Goal: Check status: Check status

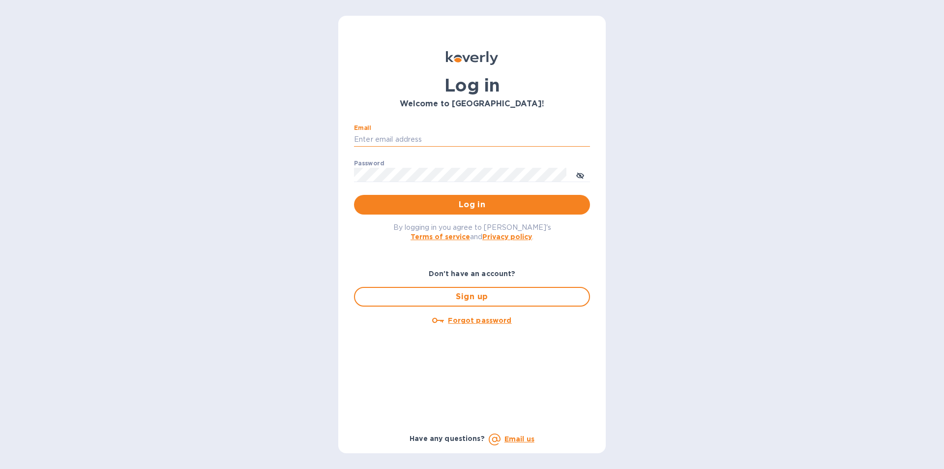
click at [365, 136] on input "Email" at bounding box center [472, 139] width 236 height 15
type input "smittysliquorstewksbury@gmail.com"
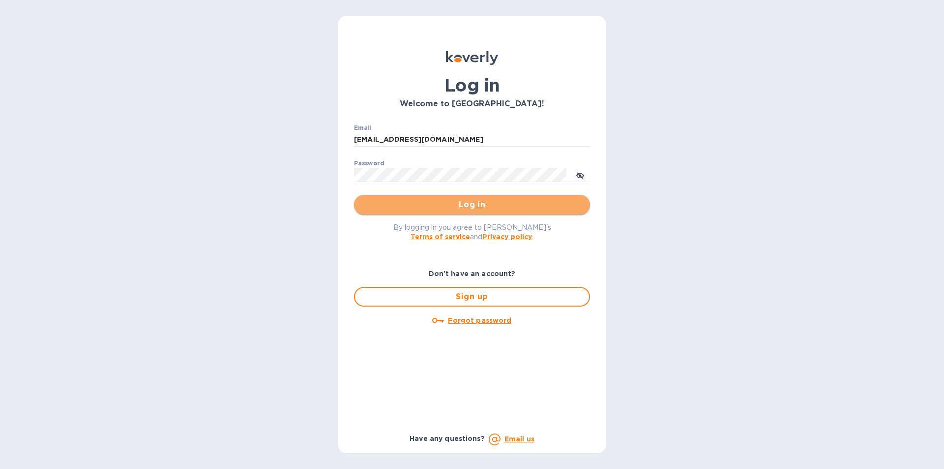
click at [434, 202] on span "Log in" at bounding box center [472, 205] width 220 height 12
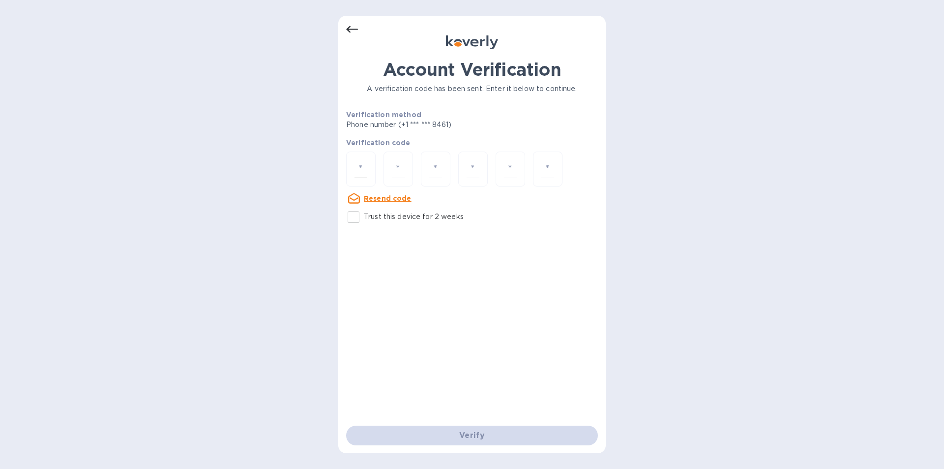
click at [368, 167] on div at bounding box center [361, 169] width 30 height 35
type input "2"
type input "9"
type input "2"
type input "7"
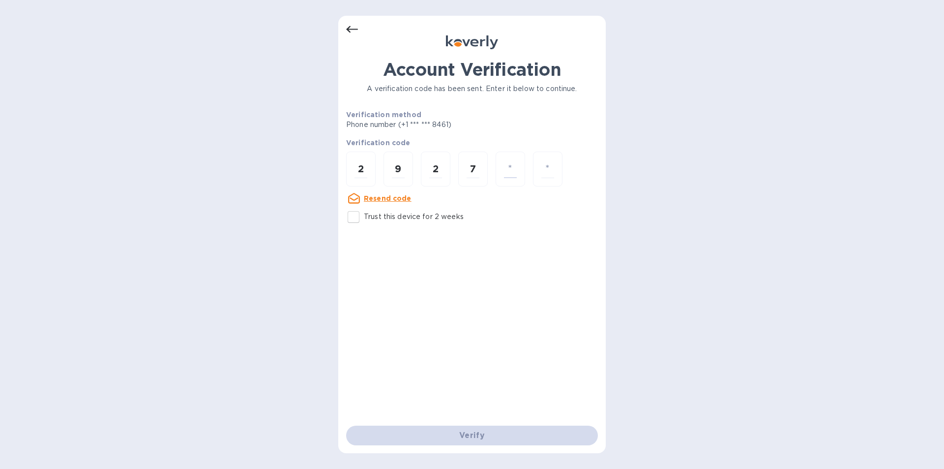
type input "8"
type input "3"
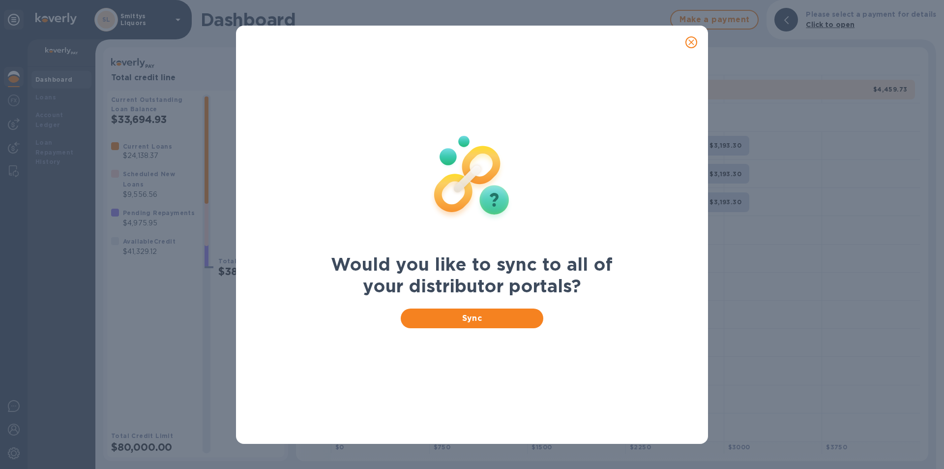
click at [487, 196] on img at bounding box center [472, 177] width 130 height 130
click at [485, 191] on img at bounding box center [472, 177] width 130 height 130
click at [472, 324] on span "Sync" at bounding box center [472, 318] width 127 height 12
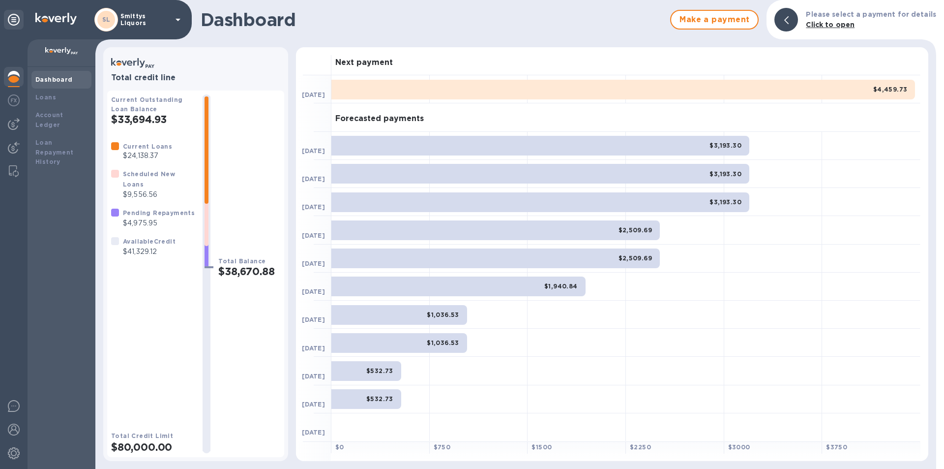
click at [17, 75] on img at bounding box center [14, 77] width 12 height 12
